Goal: Task Accomplishment & Management: Manage account settings

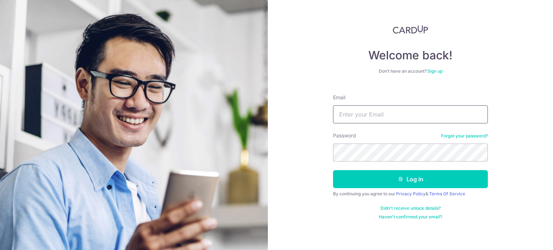
click at [388, 111] on input "Email" at bounding box center [410, 115] width 155 height 18
type input "[EMAIL_ADDRESS][DOMAIN_NAME]"
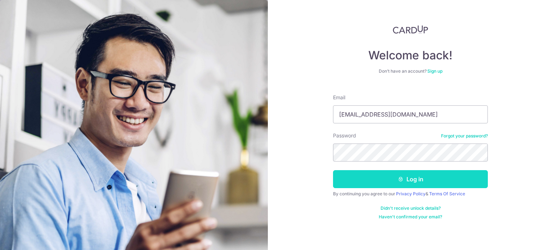
click at [393, 181] on button "Log in" at bounding box center [410, 179] width 155 height 18
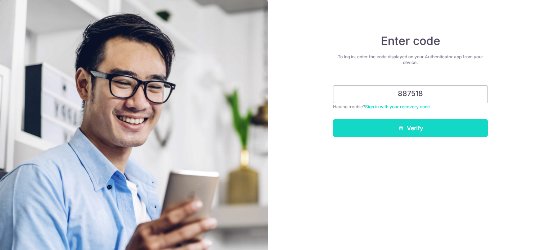
type input "887518"
click at [401, 133] on button "Verify" at bounding box center [410, 128] width 155 height 18
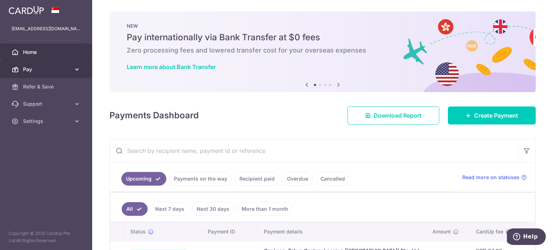
click at [29, 68] on span "Pay" at bounding box center [47, 69] width 48 height 7
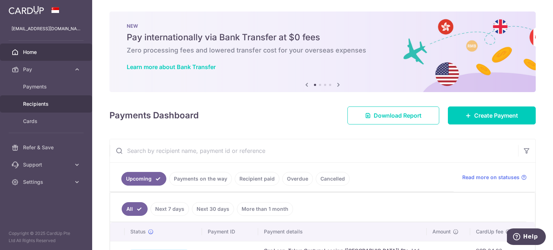
click at [43, 101] on span "Recipients" at bounding box center [47, 104] width 48 height 7
